Goal: Obtain resource: Obtain resource

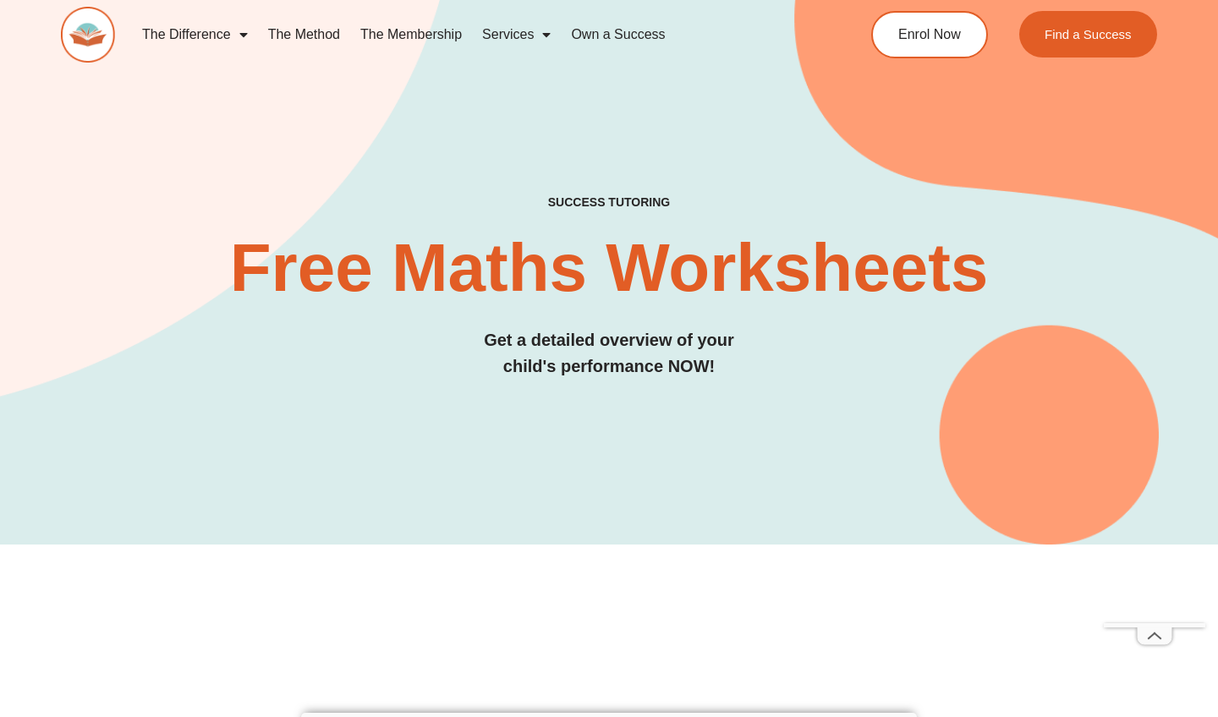
click at [768, 487] on div "SUCCESS TUTORING​ Free Maths Worksheets​ Get a detailed overview of your child'…" at bounding box center [609, 238] width 1096 height 612
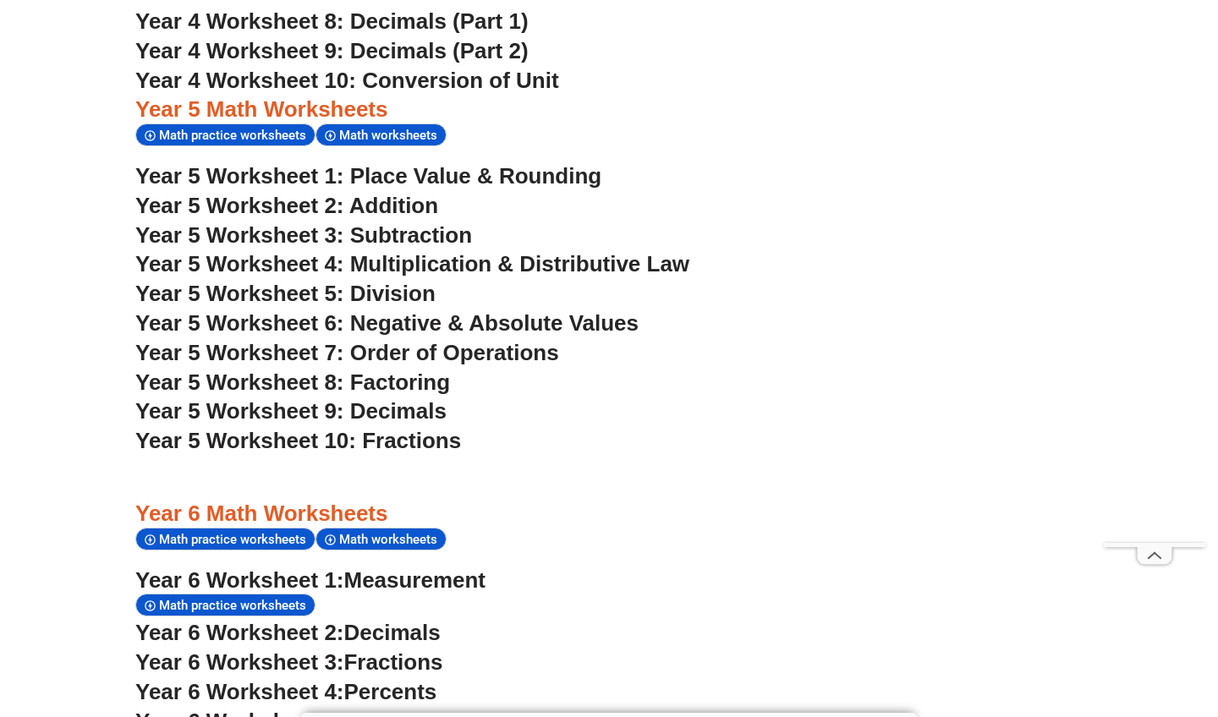
scroll to position [3459, 0]
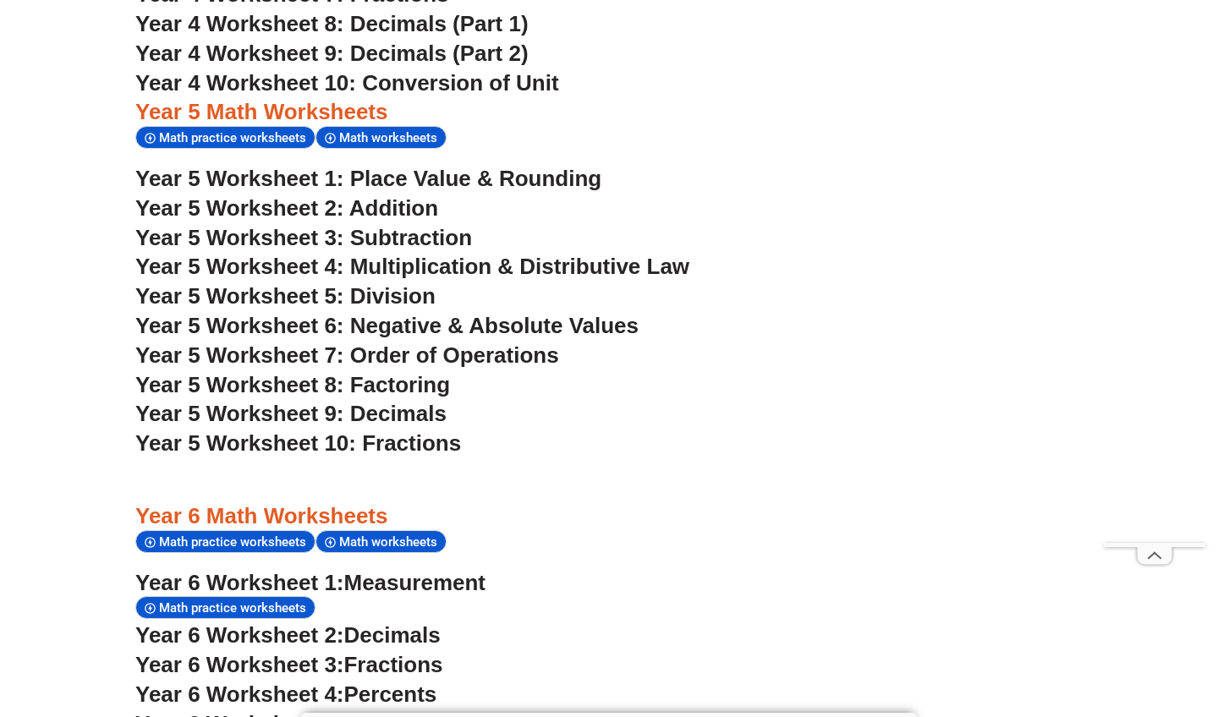
click at [494, 342] on span "Year 5 Worksheet 7: Order of Operations" at bounding box center [347, 354] width 424 height 25
click at [818, 253] on h3 "Year 5 Worksheet 4: Multiplication & Distributive Law" at bounding box center [608, 267] width 947 height 29
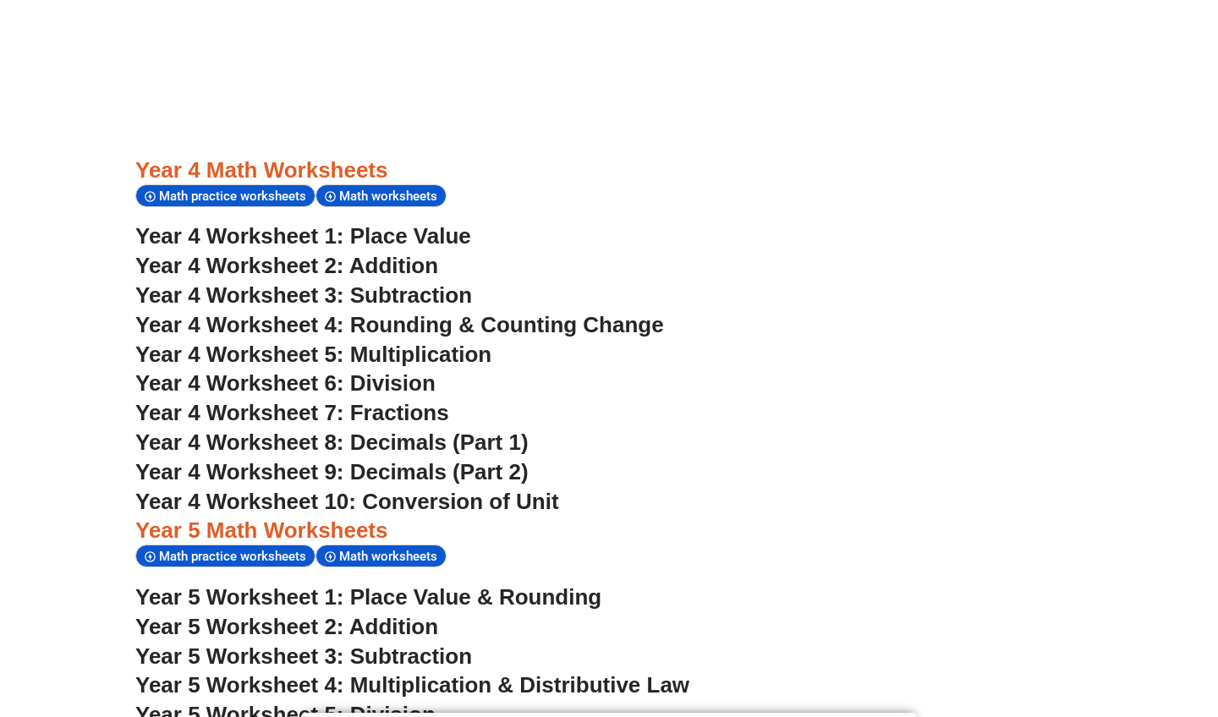
scroll to position [3026, 0]
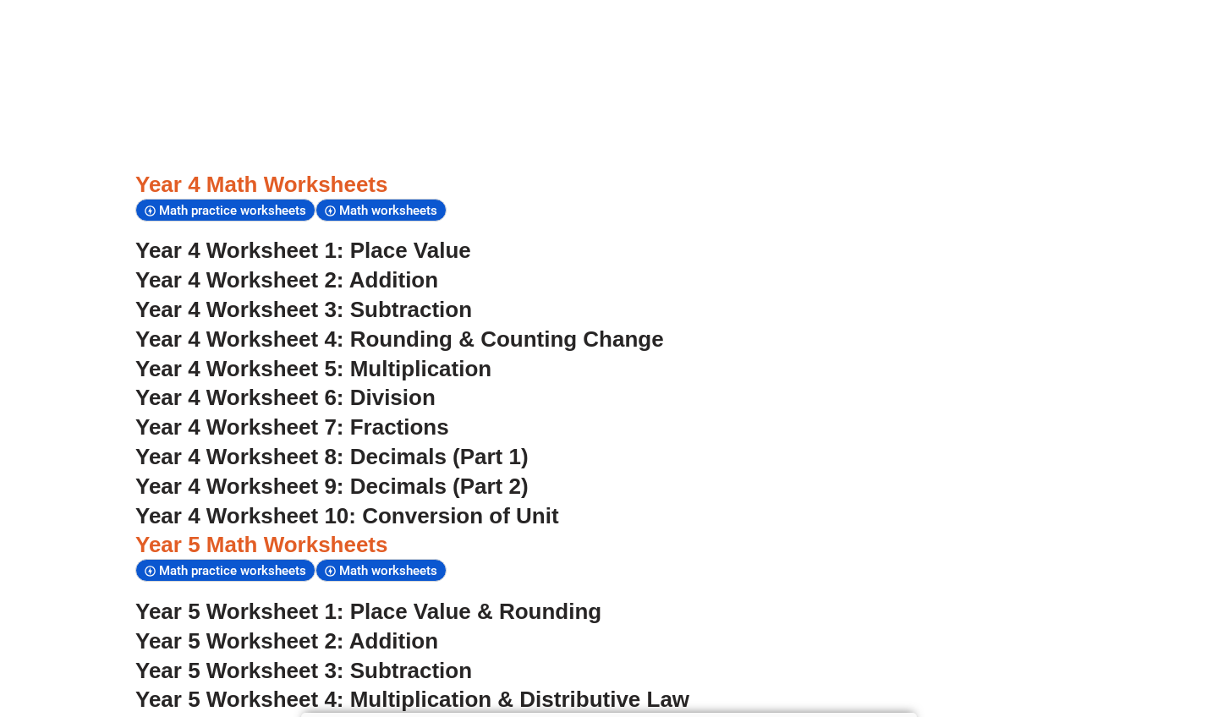
click at [441, 356] on span "Year 4 Worksheet 5: Multiplication" at bounding box center [313, 368] width 356 height 25
click at [827, 443] on h3 "Year 4 Worksheet 8: Decimals (Part 1)" at bounding box center [608, 457] width 947 height 29
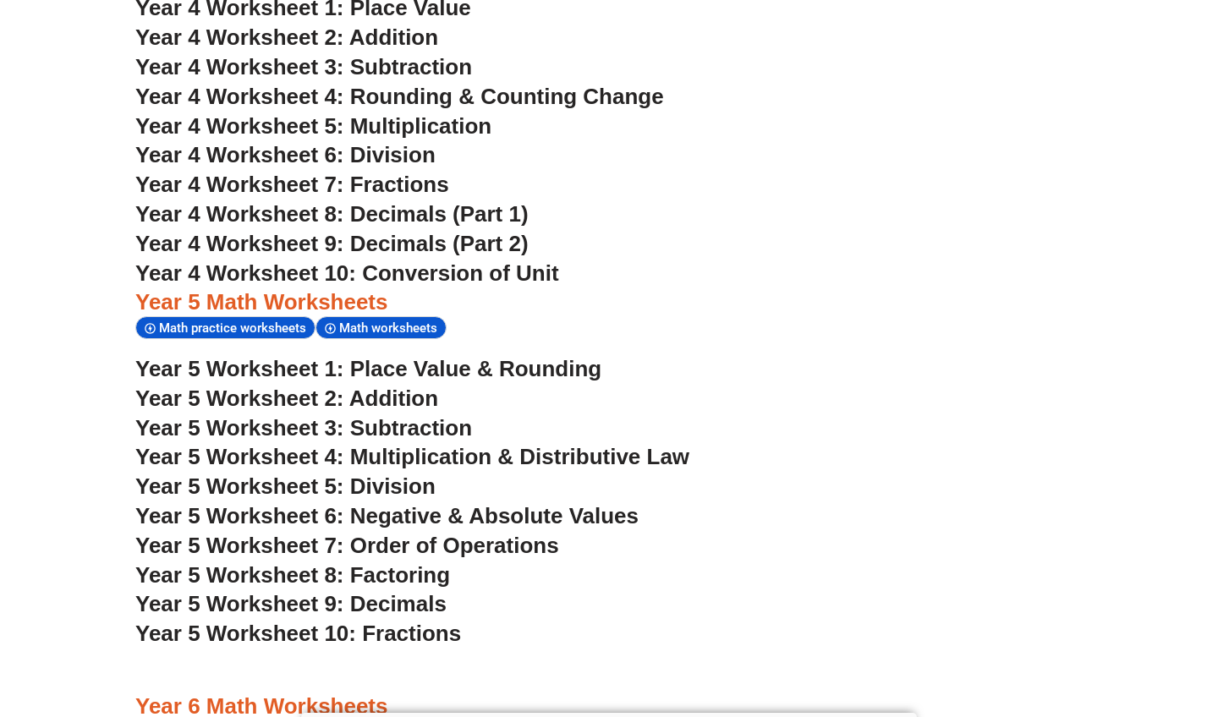
scroll to position [3259, 0]
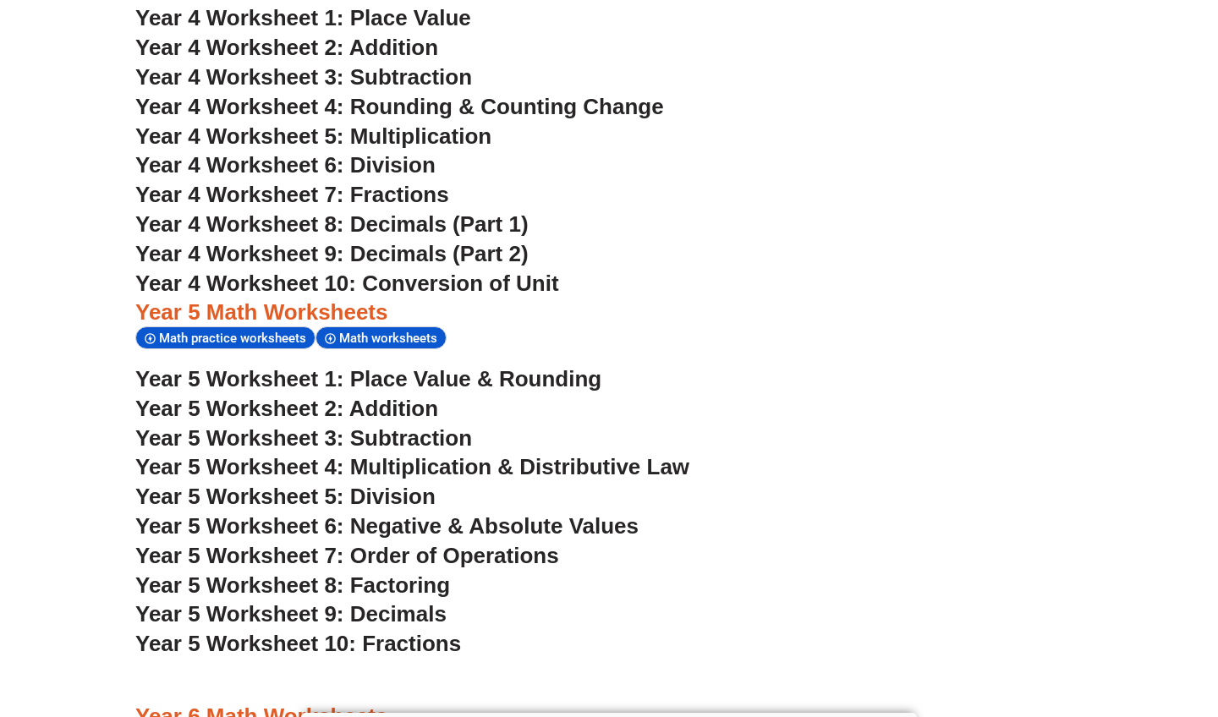
click at [386, 331] on span "Math worksheets" at bounding box center [390, 338] width 103 height 15
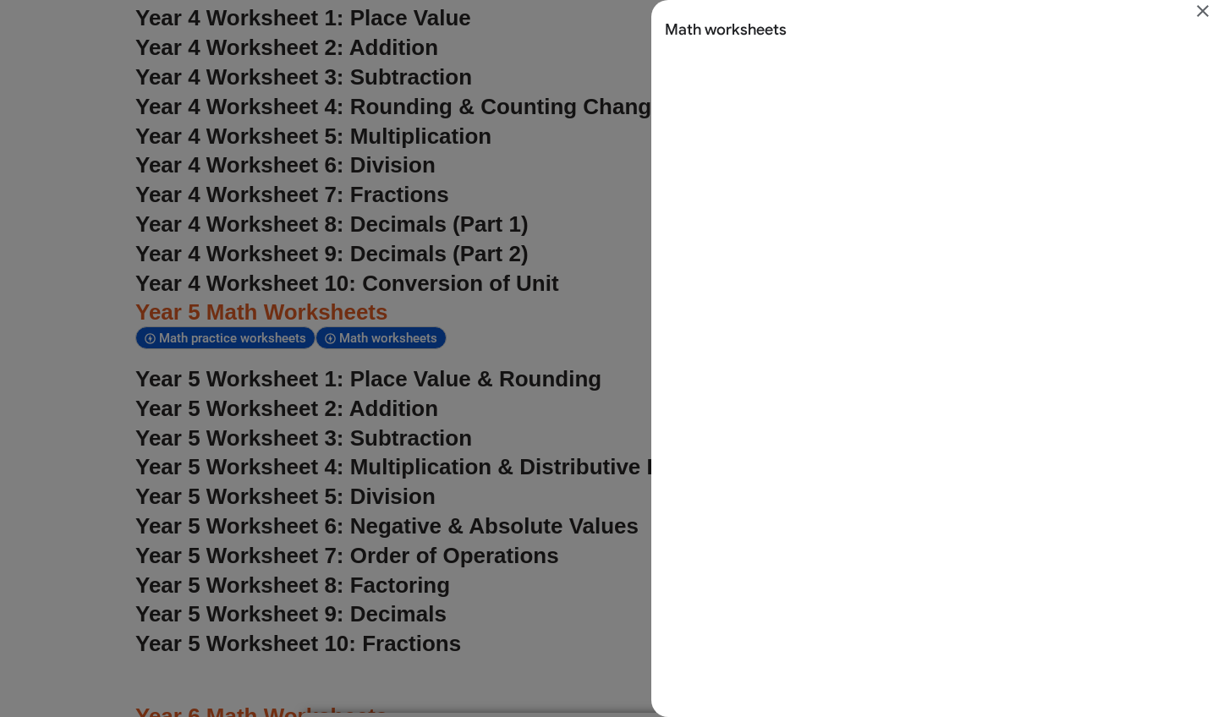
scroll to position [0, 0]
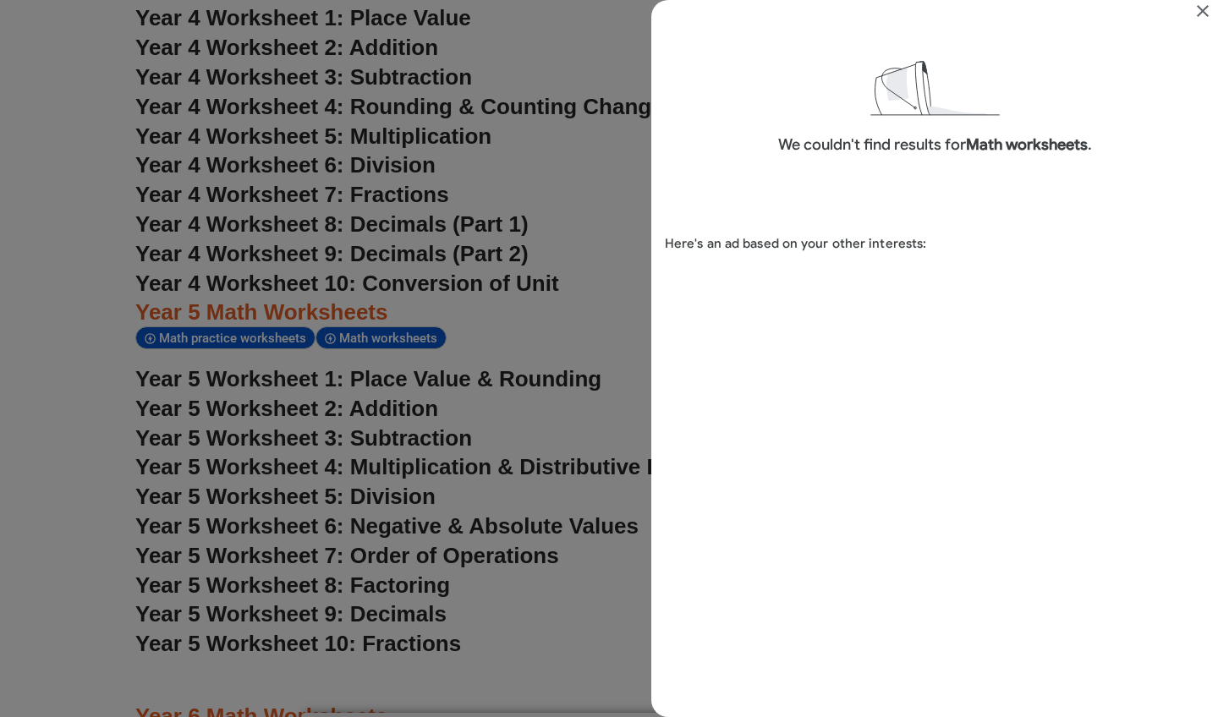
click at [1212, 11] on icon "Close" at bounding box center [1202, 11] width 20 height 20
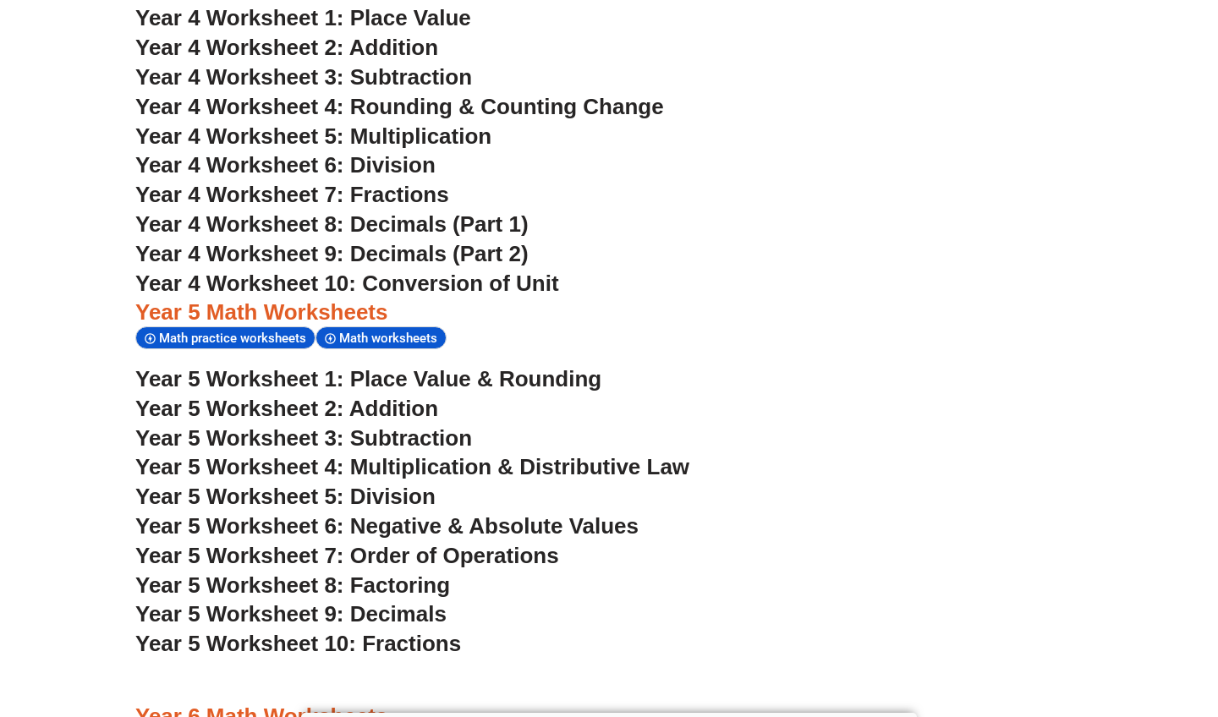
scroll to position [3259, 0]
click at [270, 331] on span "Math practice worksheets" at bounding box center [235, 338] width 152 height 15
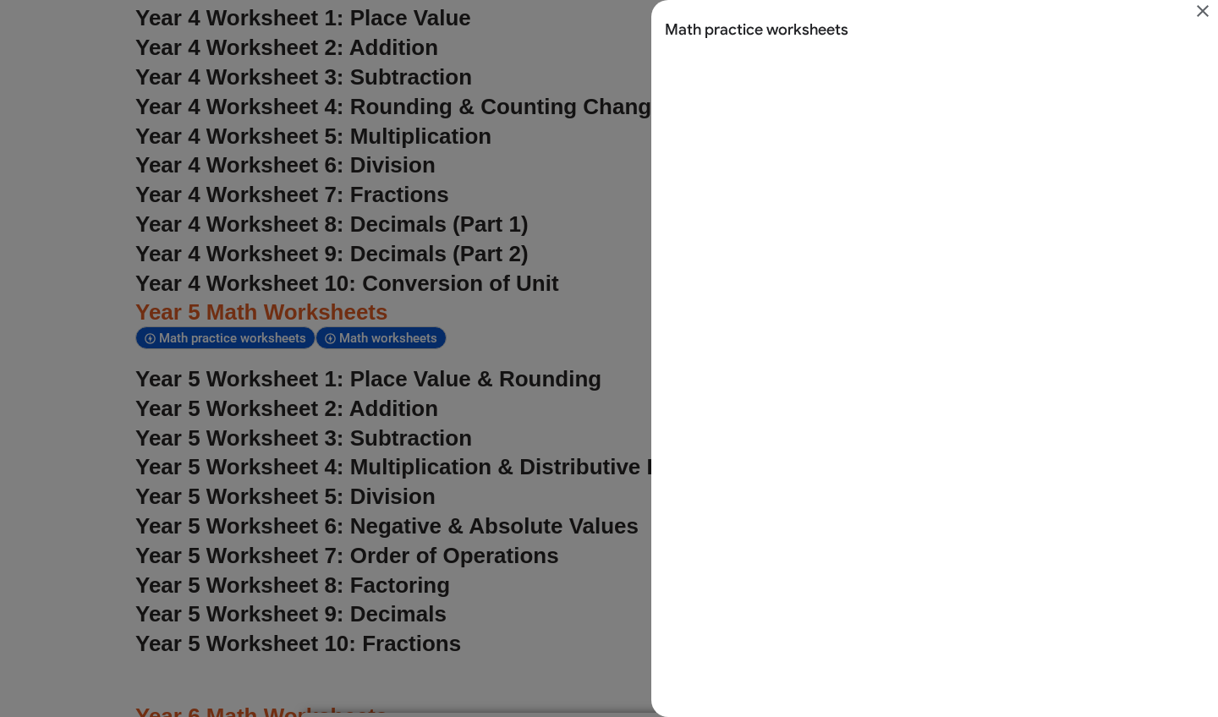
scroll to position [0, 0]
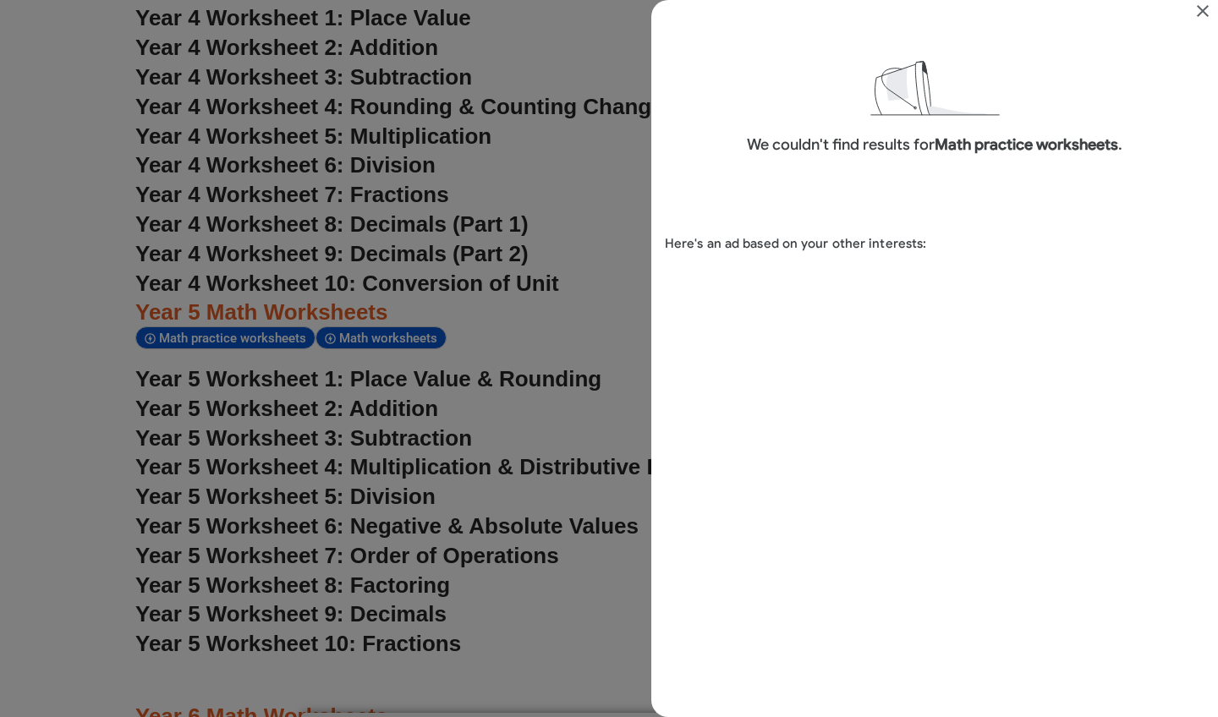
click at [1202, 9] on icon "Close" at bounding box center [1202, 11] width 20 height 20
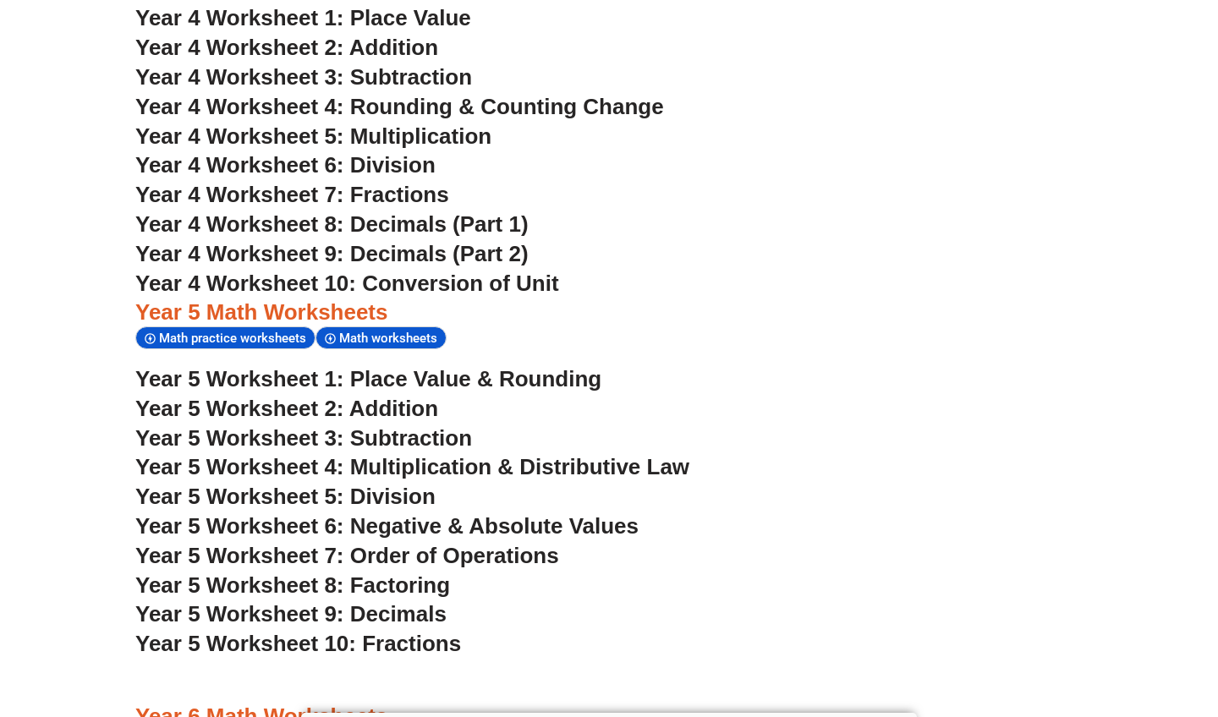
scroll to position [3259, 0]
click at [791, 365] on h3 "Year 5 Worksheet 1: Place Value & Rounding" at bounding box center [608, 379] width 947 height 29
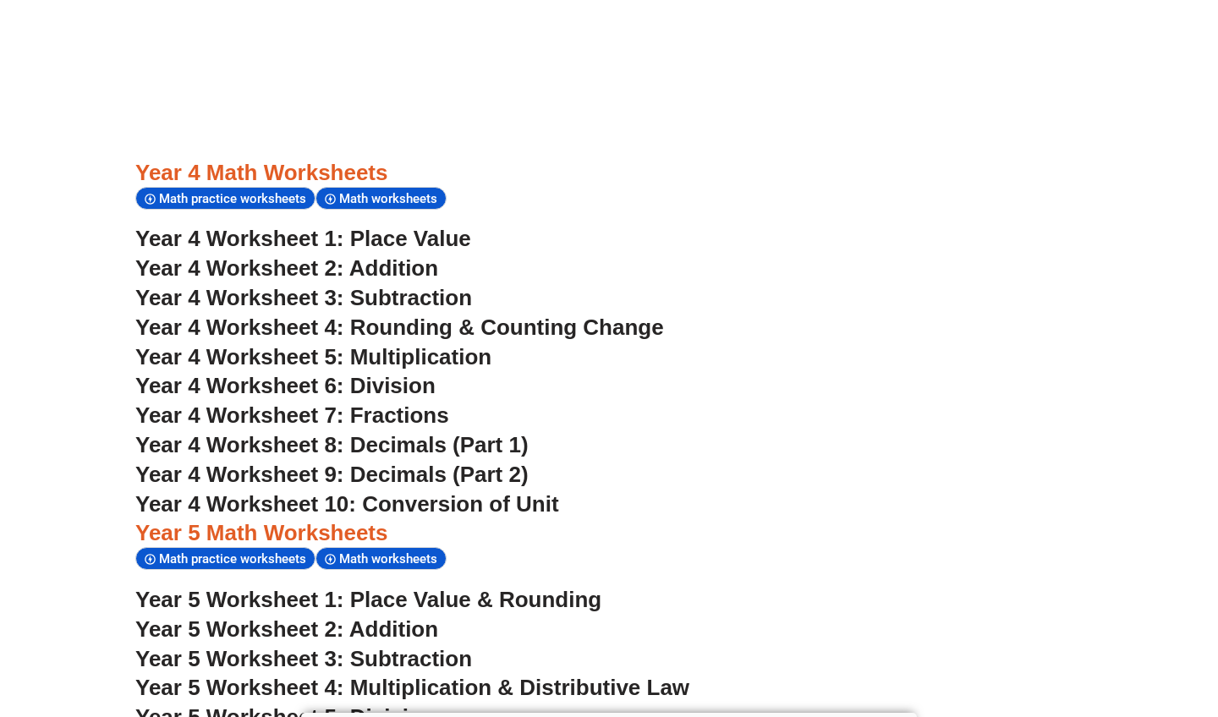
scroll to position [3037, 0]
